Goal: Task Accomplishment & Management: Manage account settings

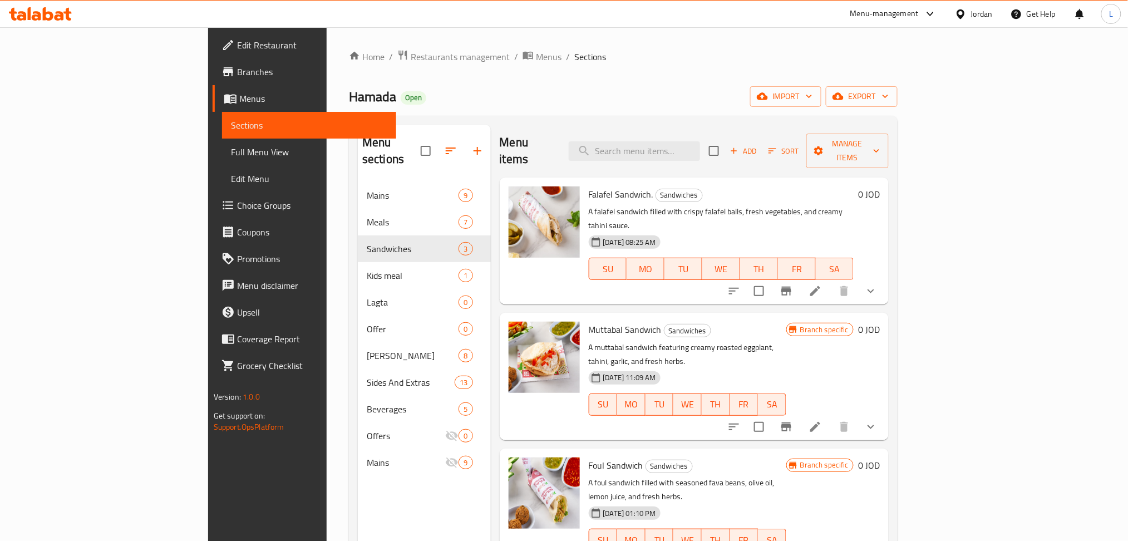
click at [39, 17] on icon at bounding box center [36, 15] width 9 height 9
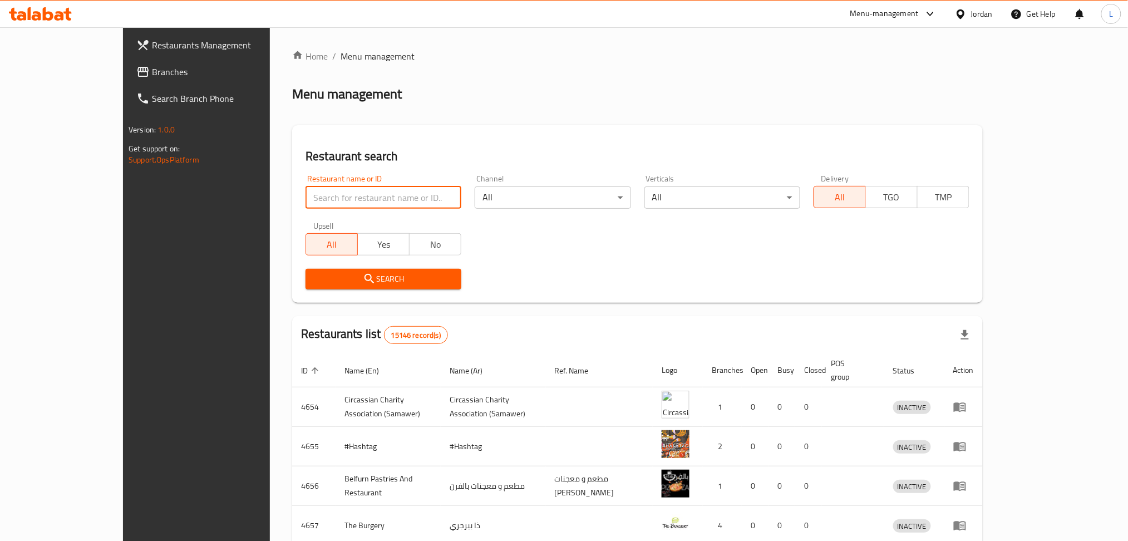
click at [364, 192] on input "search" at bounding box center [383, 197] width 156 height 22
paste input "701562"
type input "701562"
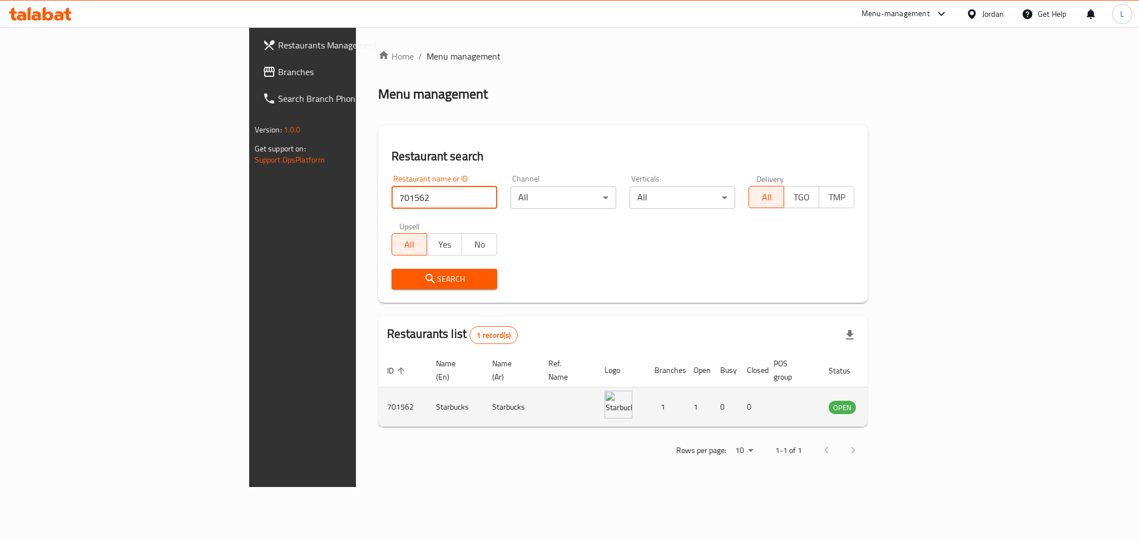
click at [899, 405] on icon "enhanced table" at bounding box center [897, 407] width 4 height 4
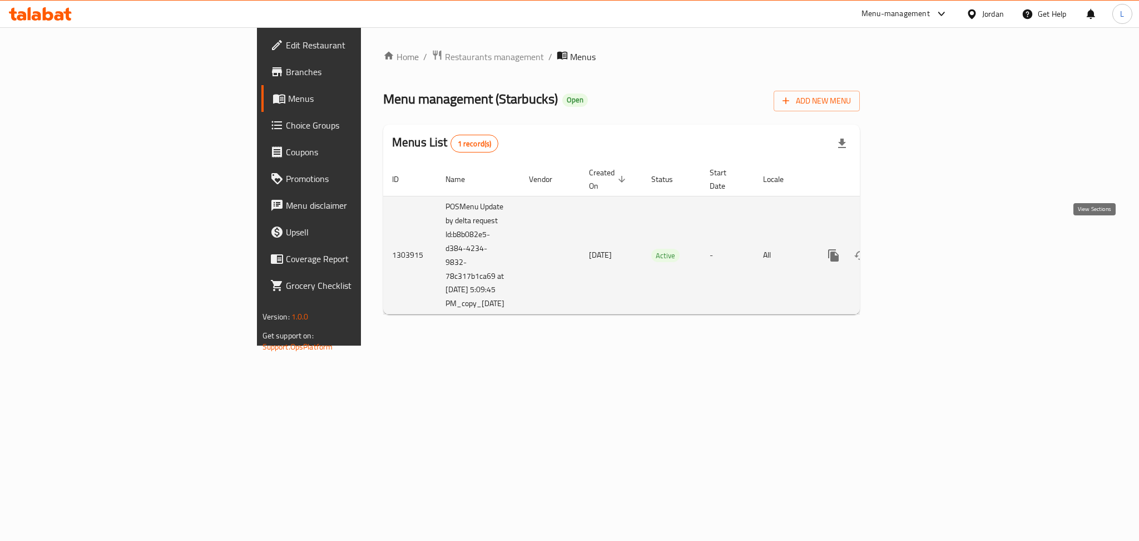
click at [921, 249] on icon "enhanced table" at bounding box center [913, 255] width 13 height 13
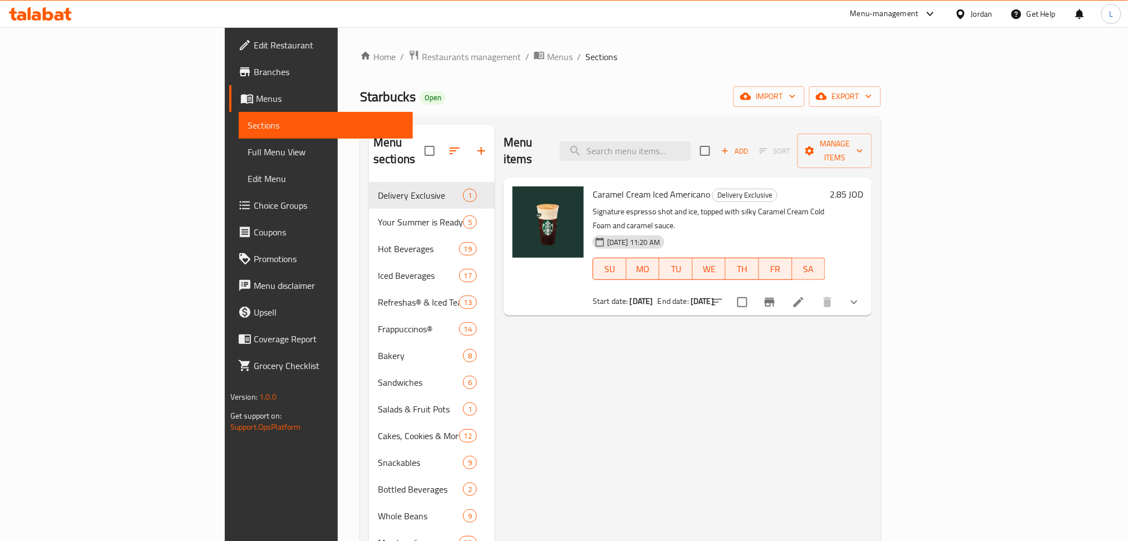
click at [254, 49] on span "Edit Restaurant" at bounding box center [329, 44] width 151 height 13
click at [36, 19] on icon at bounding box center [36, 15] width 9 height 9
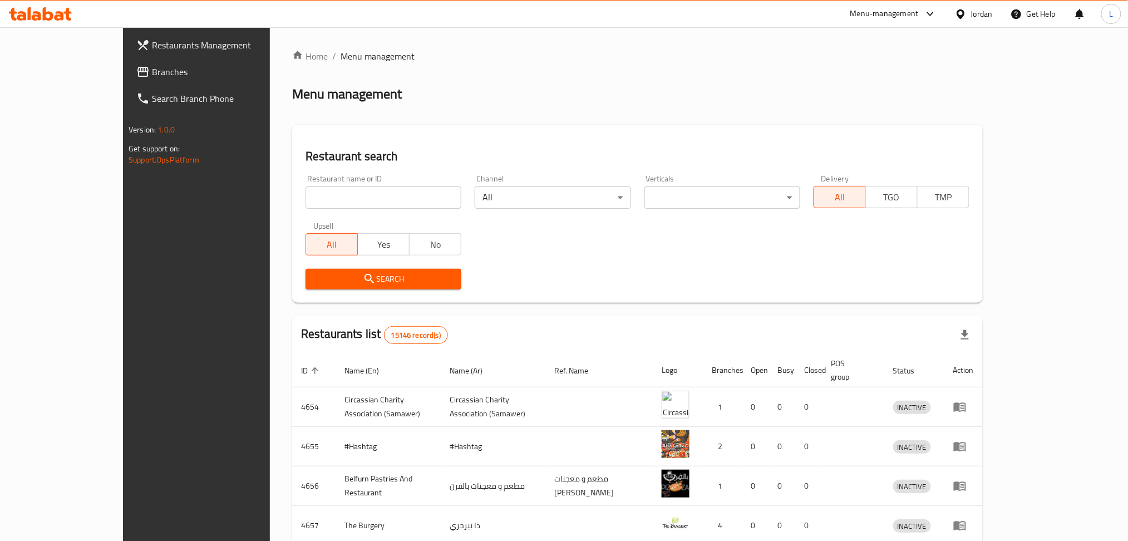
click at [305, 201] on input "search" at bounding box center [383, 197] width 156 height 22
type input "starbucks"
click at [392, 280] on span "Search" at bounding box center [383, 279] width 138 height 14
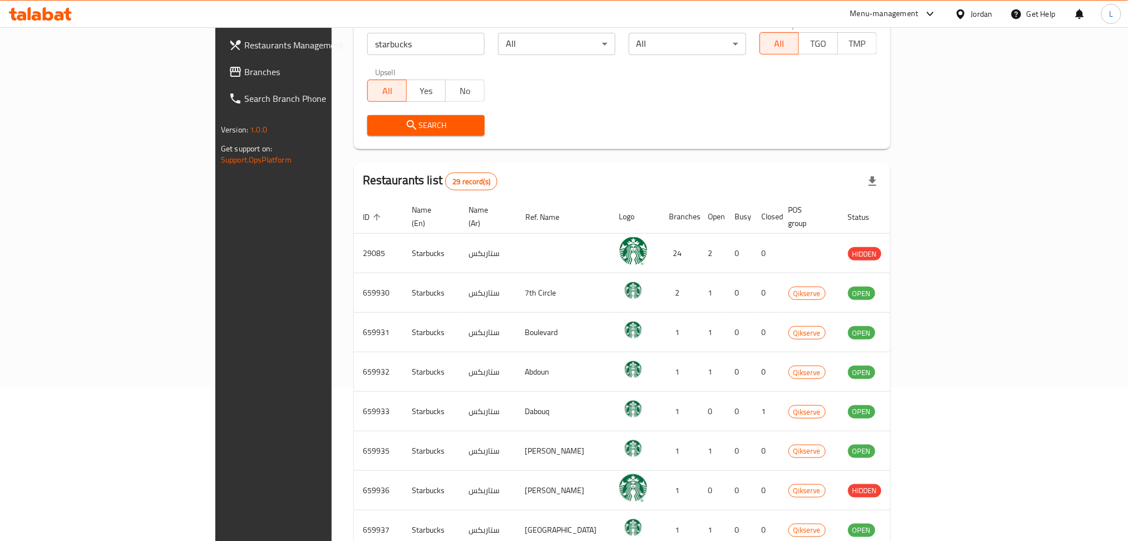
scroll to position [289, 0]
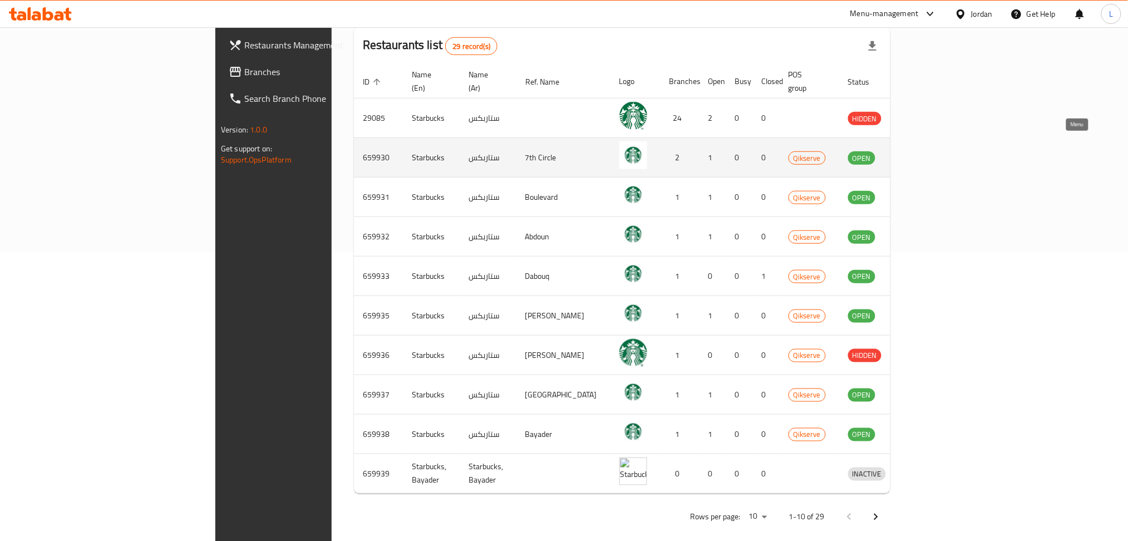
click at [921, 154] on icon "enhanced table" at bounding box center [915, 158] width 12 height 9
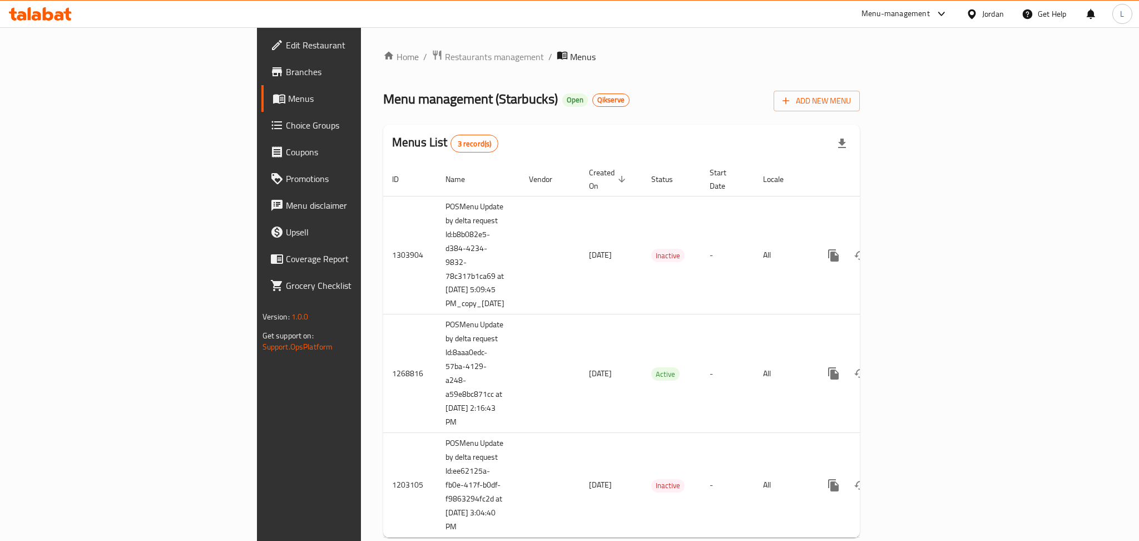
click at [55, 8] on icon at bounding box center [40, 13] width 63 height 13
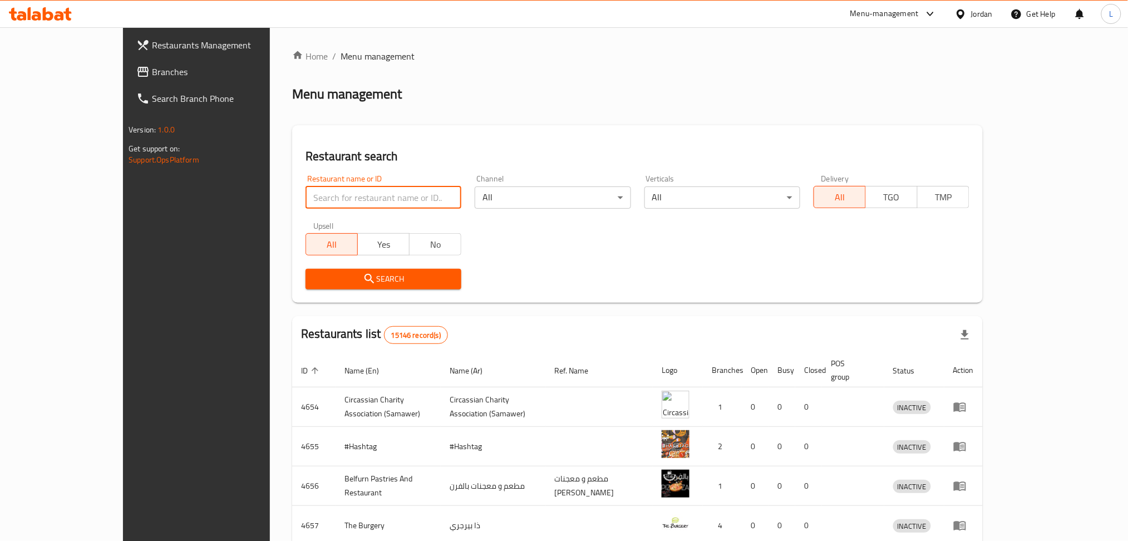
click at [384, 191] on input "search" at bounding box center [383, 197] width 156 height 22
type input "starbucks"
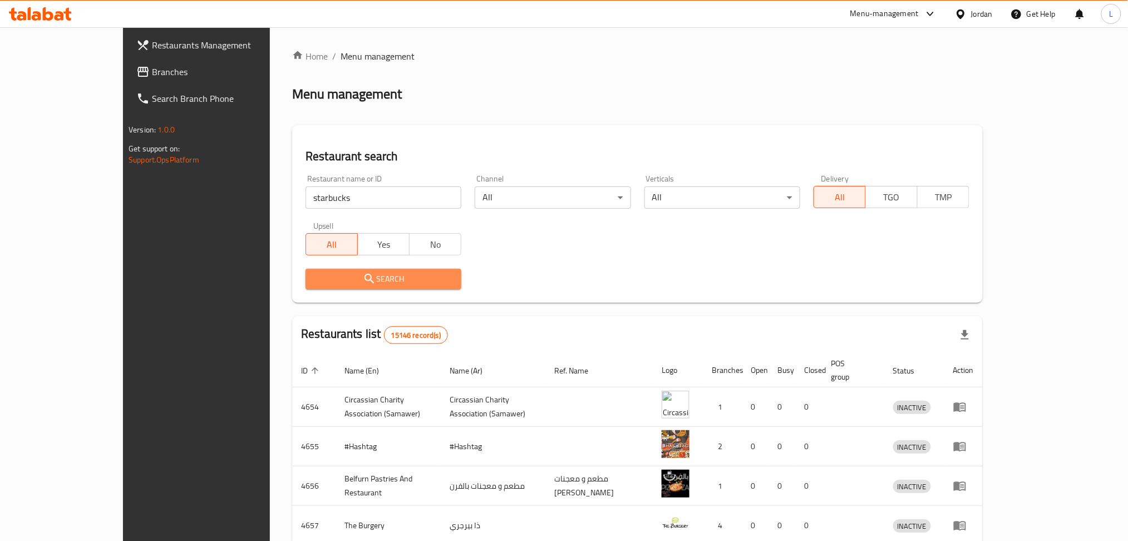
click at [341, 284] on span "Search" at bounding box center [383, 279] width 138 height 14
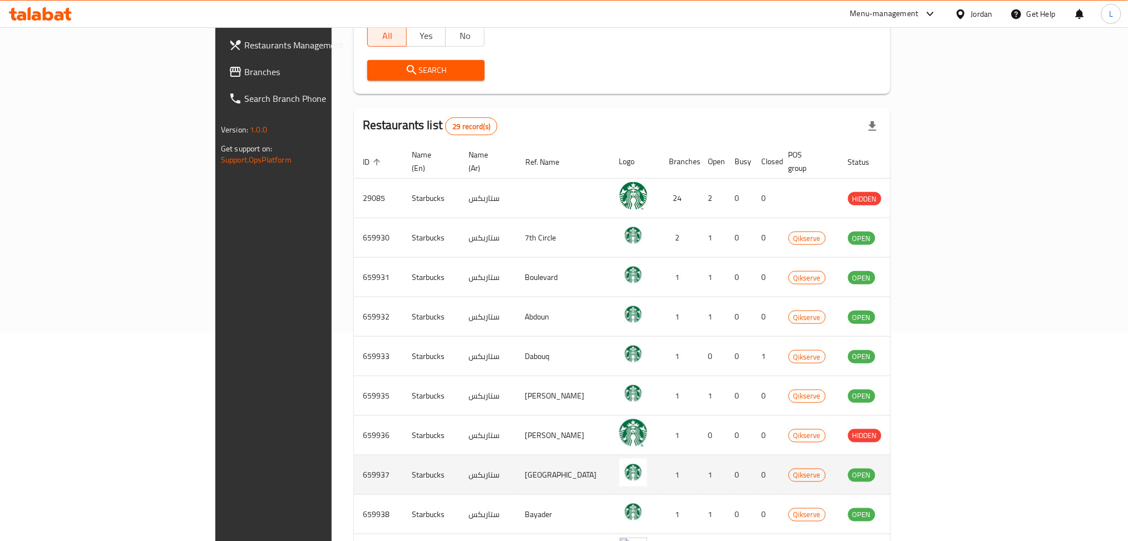
scroll to position [289, 0]
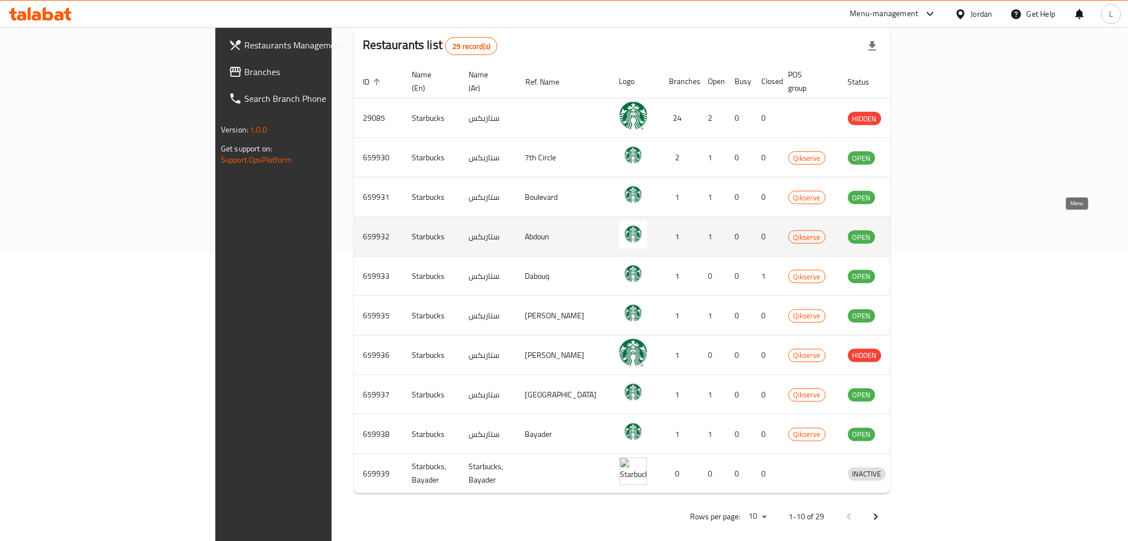
click at [919, 235] on icon "enhanced table" at bounding box center [917, 237] width 4 height 4
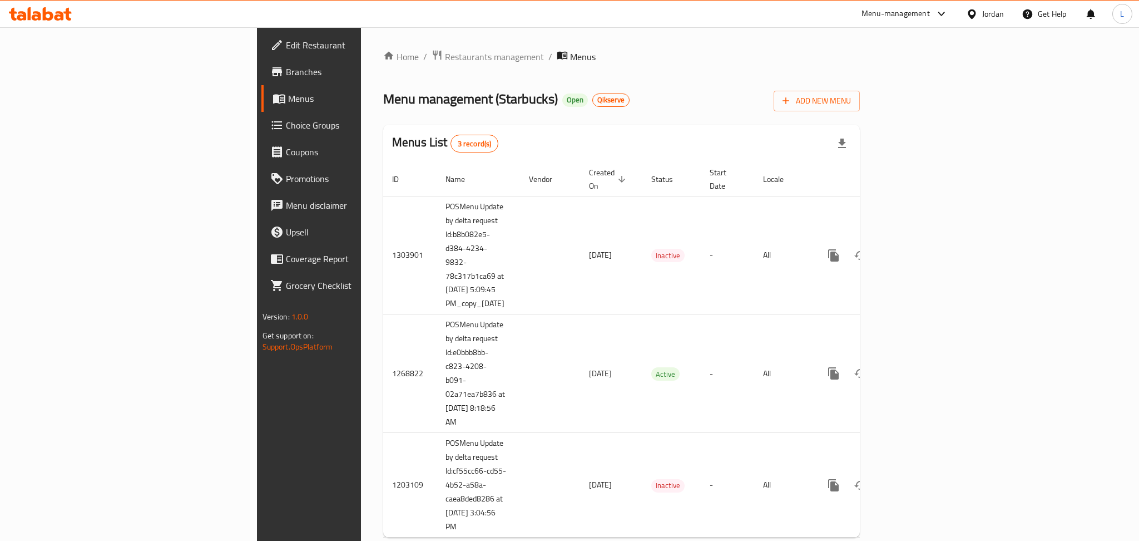
click at [286, 39] on span "Edit Restaurant" at bounding box center [362, 44] width 152 height 13
